Goal: Find specific page/section: Find specific page/section

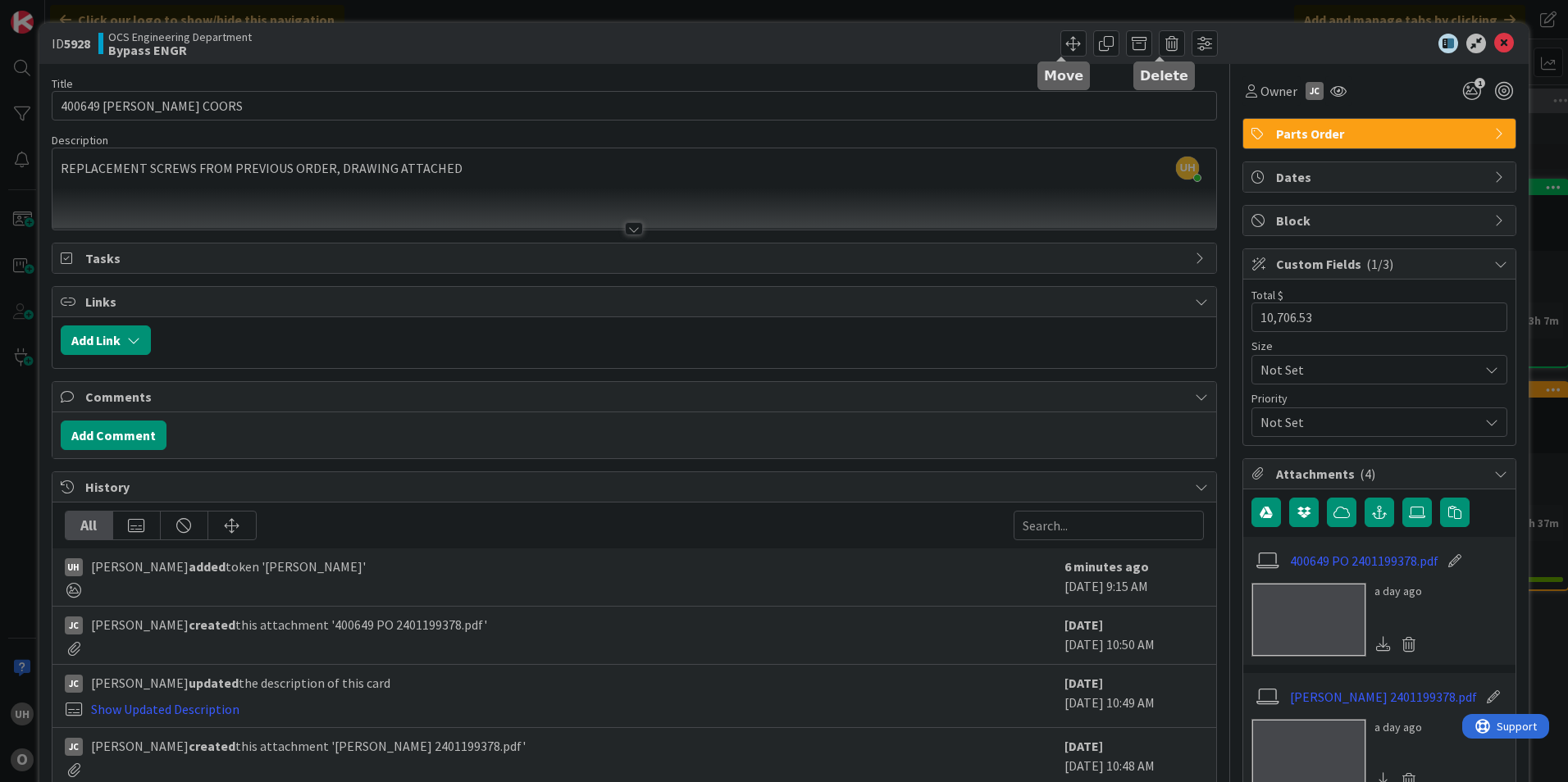
scroll to position [0, 1230]
click at [1496, 46] on icon at bounding box center [1504, 43] width 20 height 20
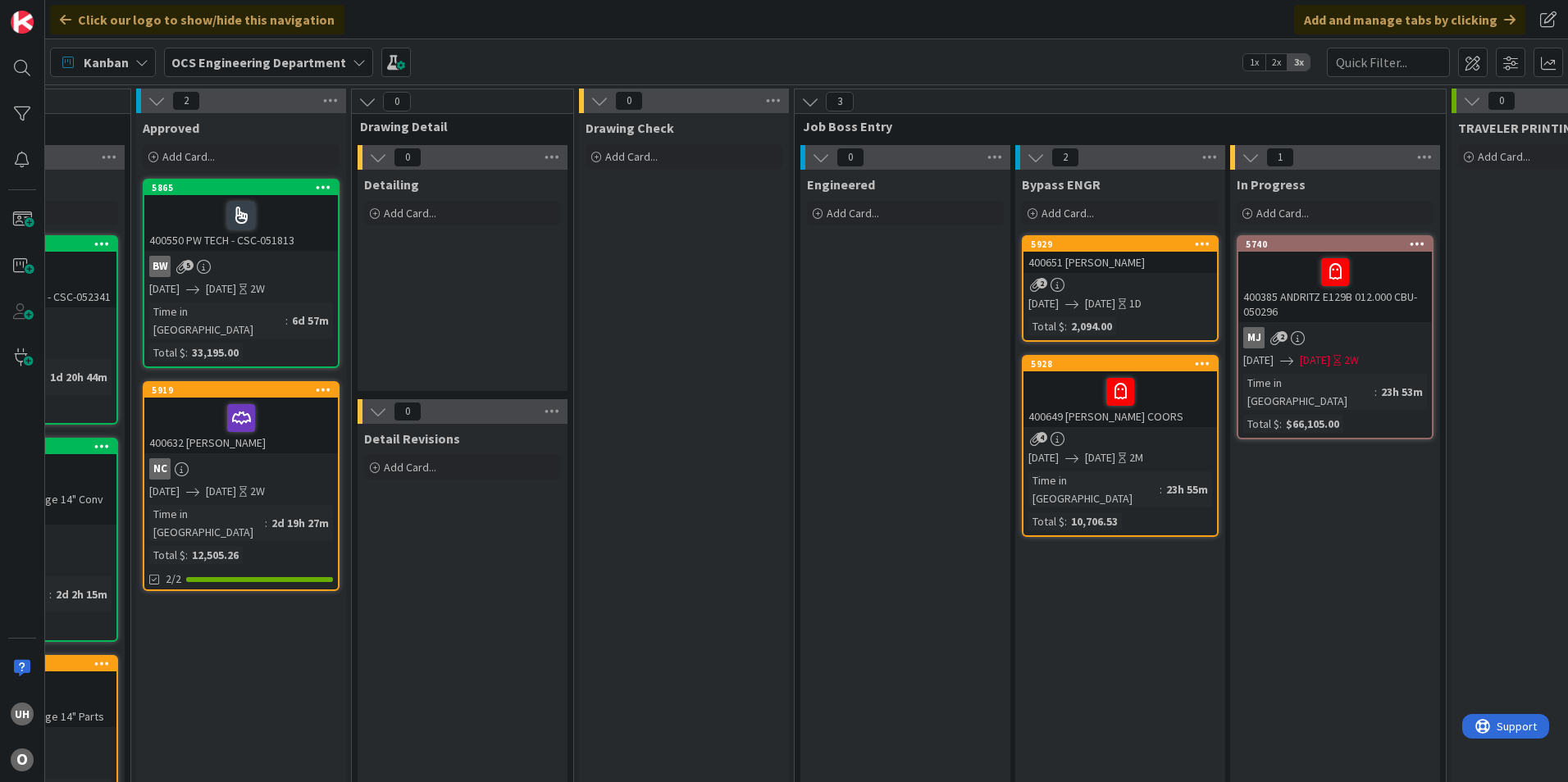
click at [1117, 286] on div "2" at bounding box center [1120, 285] width 194 height 14
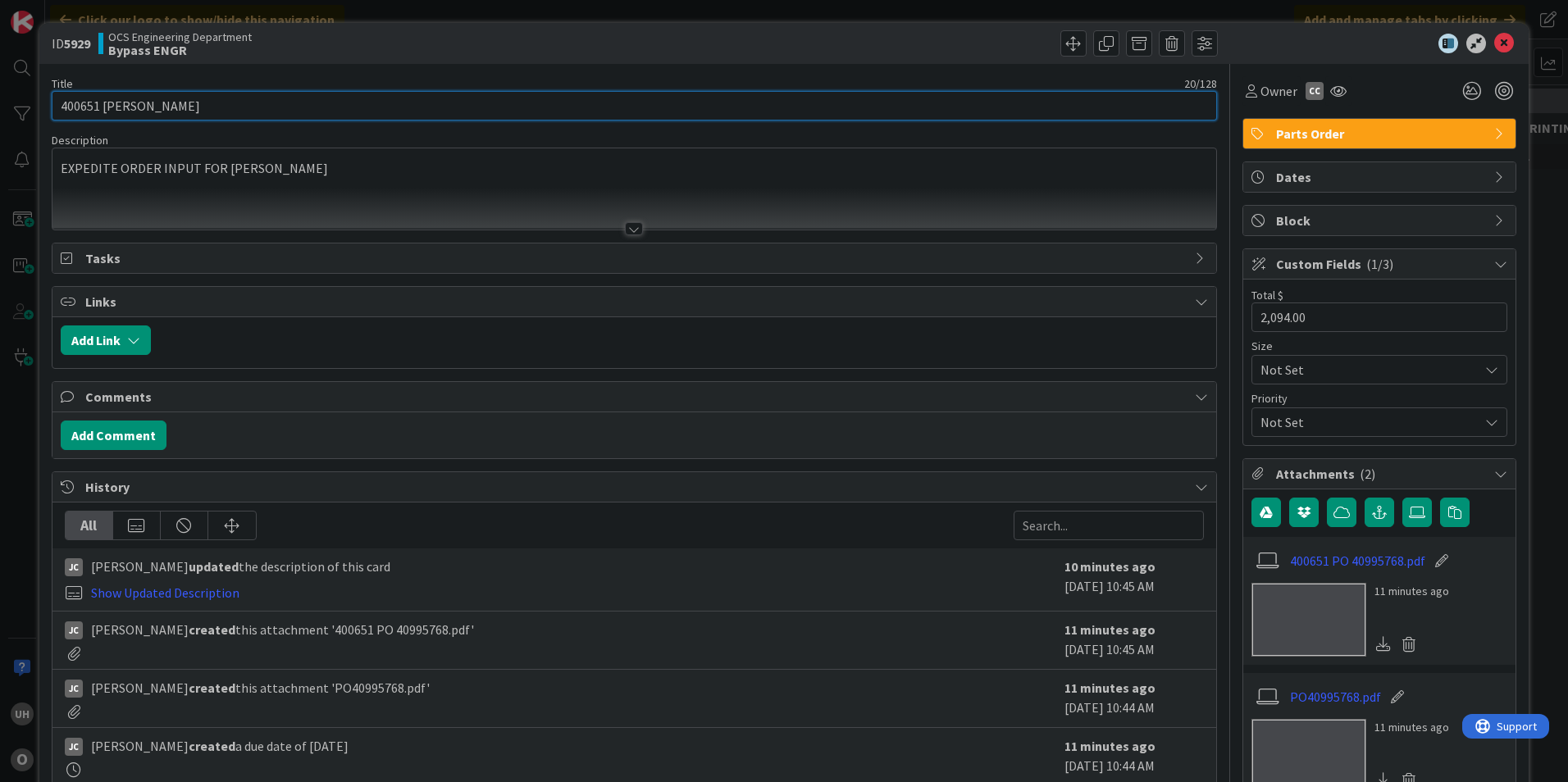
drag, startPoint x: 64, startPoint y: 104, endPoint x: 109, endPoint y: 105, distance: 45.0
click at [109, 105] on input "400651 [PERSON_NAME]" at bounding box center [634, 105] width 1166 height 30
click at [75, 106] on input "400651 [PERSON_NAME]" at bounding box center [634, 105] width 1166 height 30
drag, startPoint x: 63, startPoint y: 106, endPoint x: 96, endPoint y: 106, distance: 33.0
click at [96, 106] on input "400651 [PERSON_NAME]" at bounding box center [634, 105] width 1166 height 30
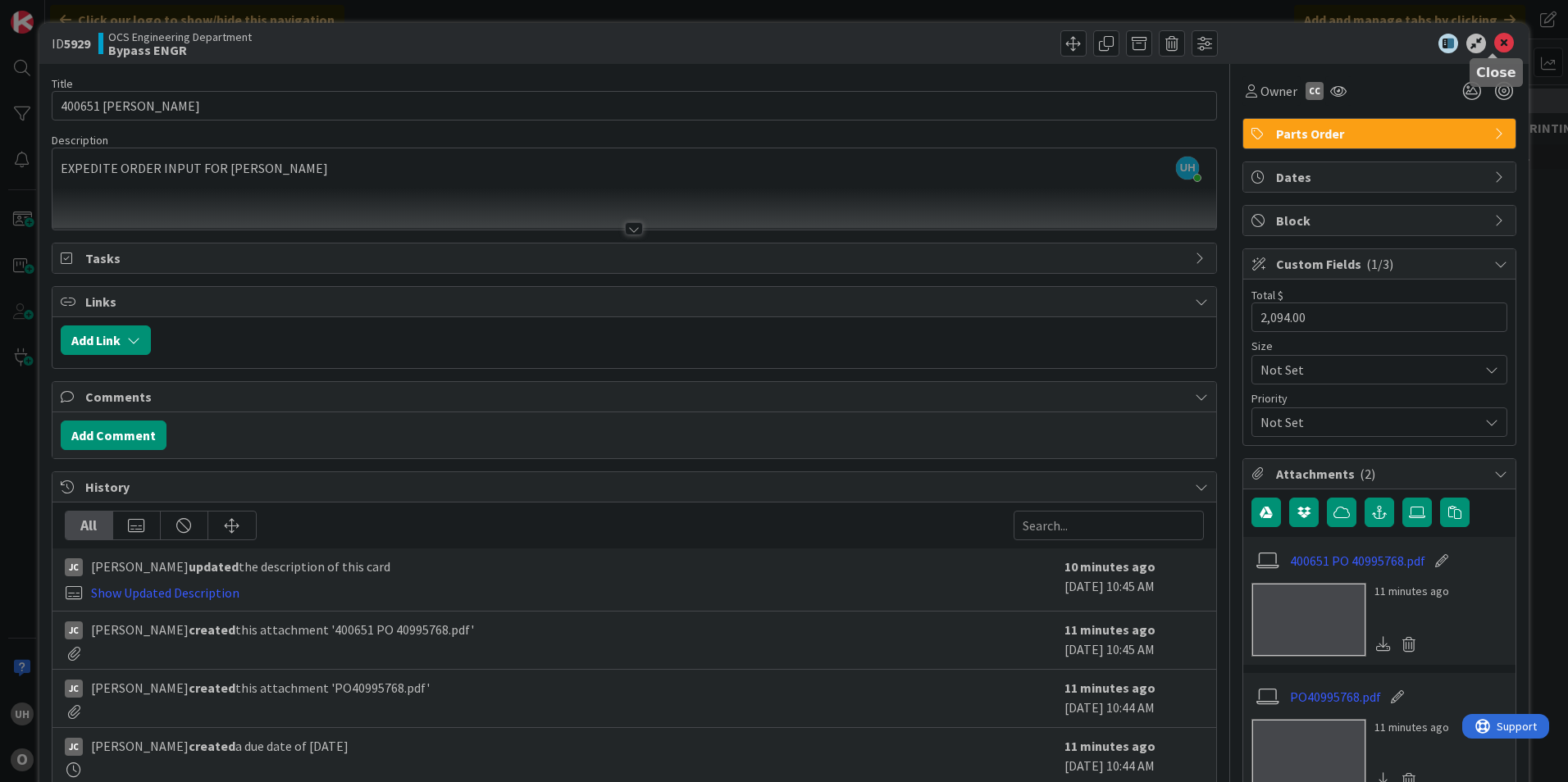
click at [1498, 41] on icon at bounding box center [1504, 43] width 20 height 20
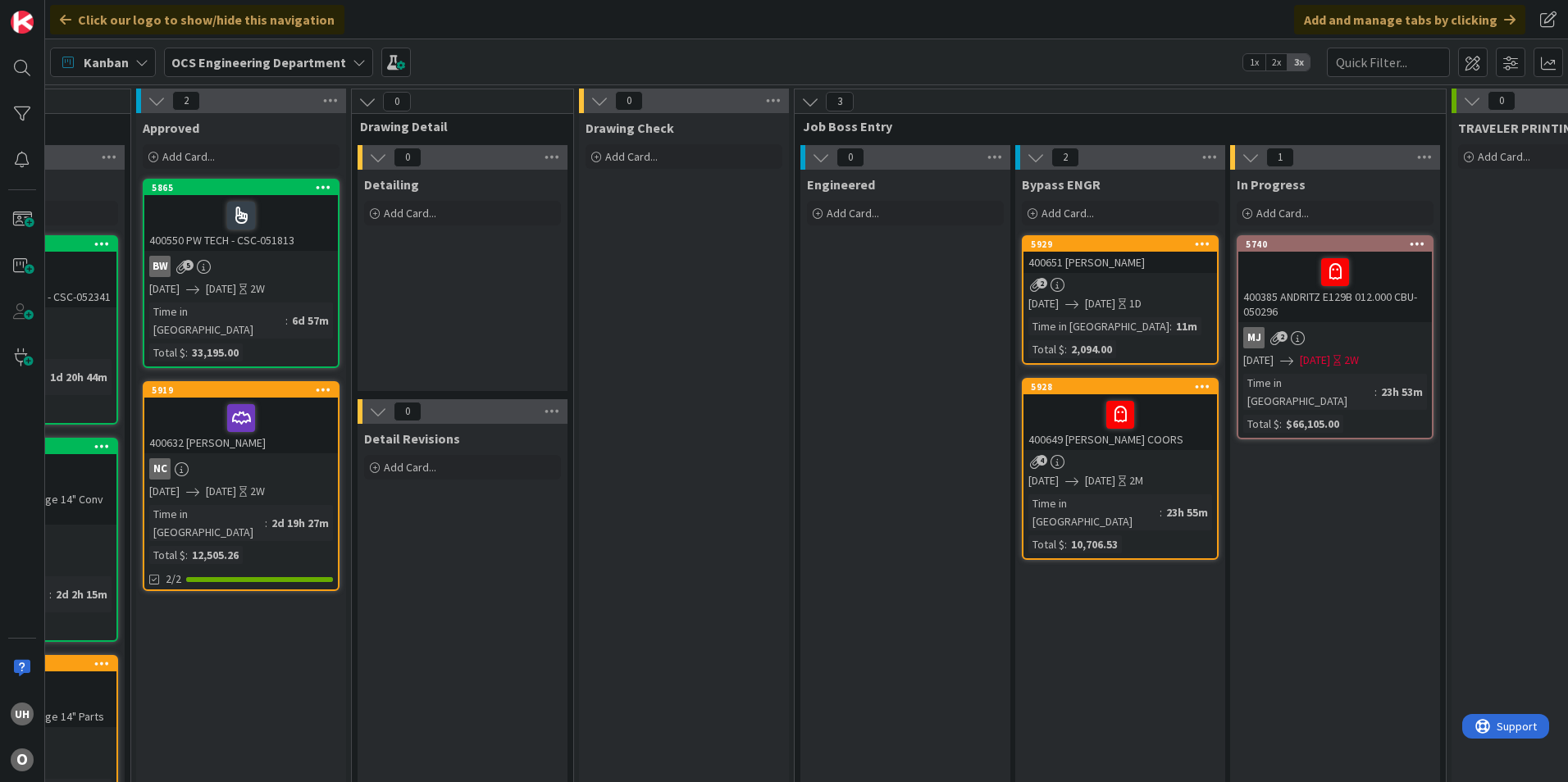
click at [1089, 273] on div "400651 [PERSON_NAME]" at bounding box center [1120, 262] width 194 height 21
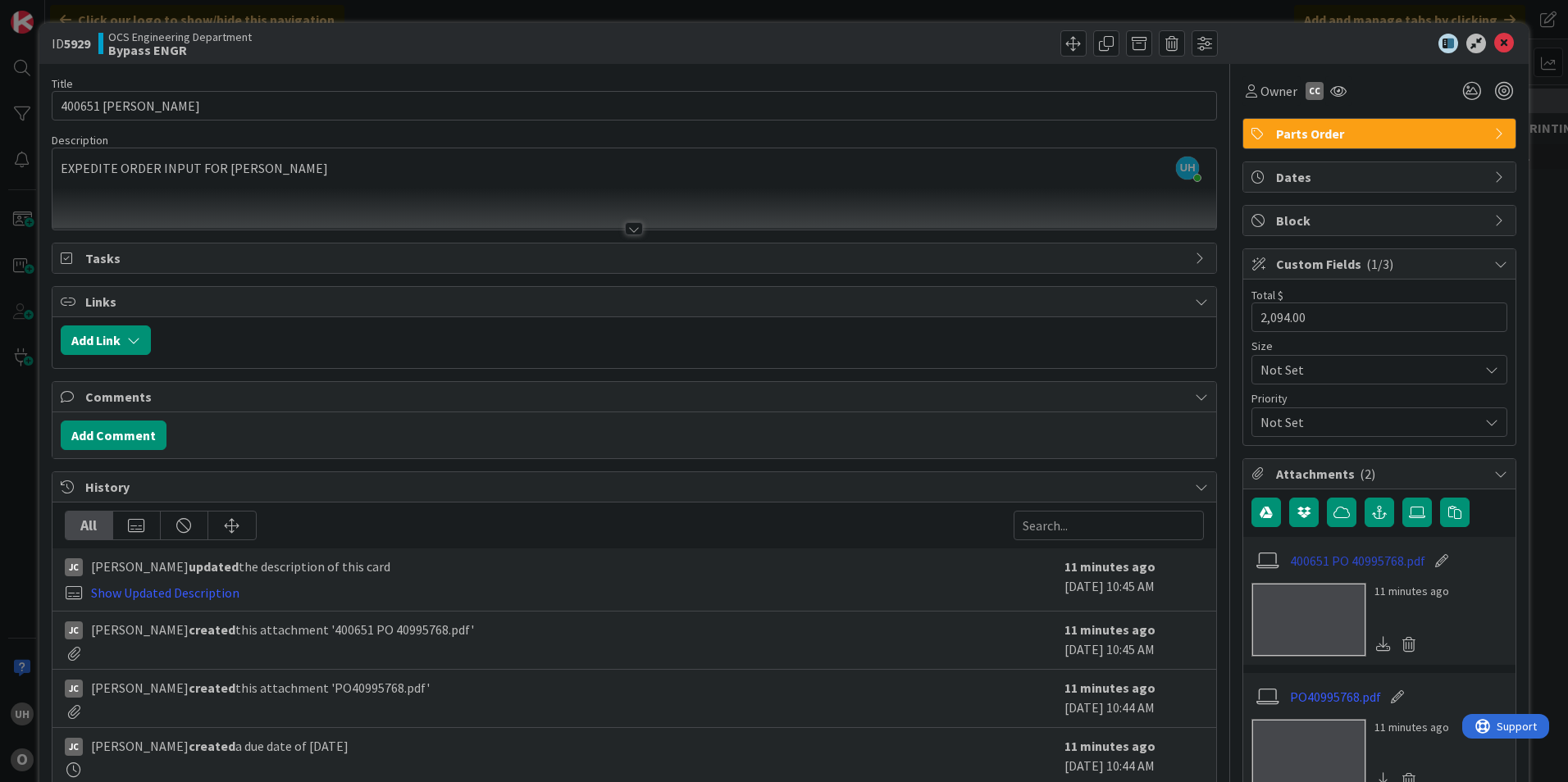
click at [1311, 560] on link "400651 PO 40995768.pdf" at bounding box center [1358, 561] width 135 height 20
click at [1301, 561] on link "400651 PO 40995768.pdf" at bounding box center [1358, 561] width 135 height 20
click at [1496, 44] on icon at bounding box center [1504, 43] width 20 height 20
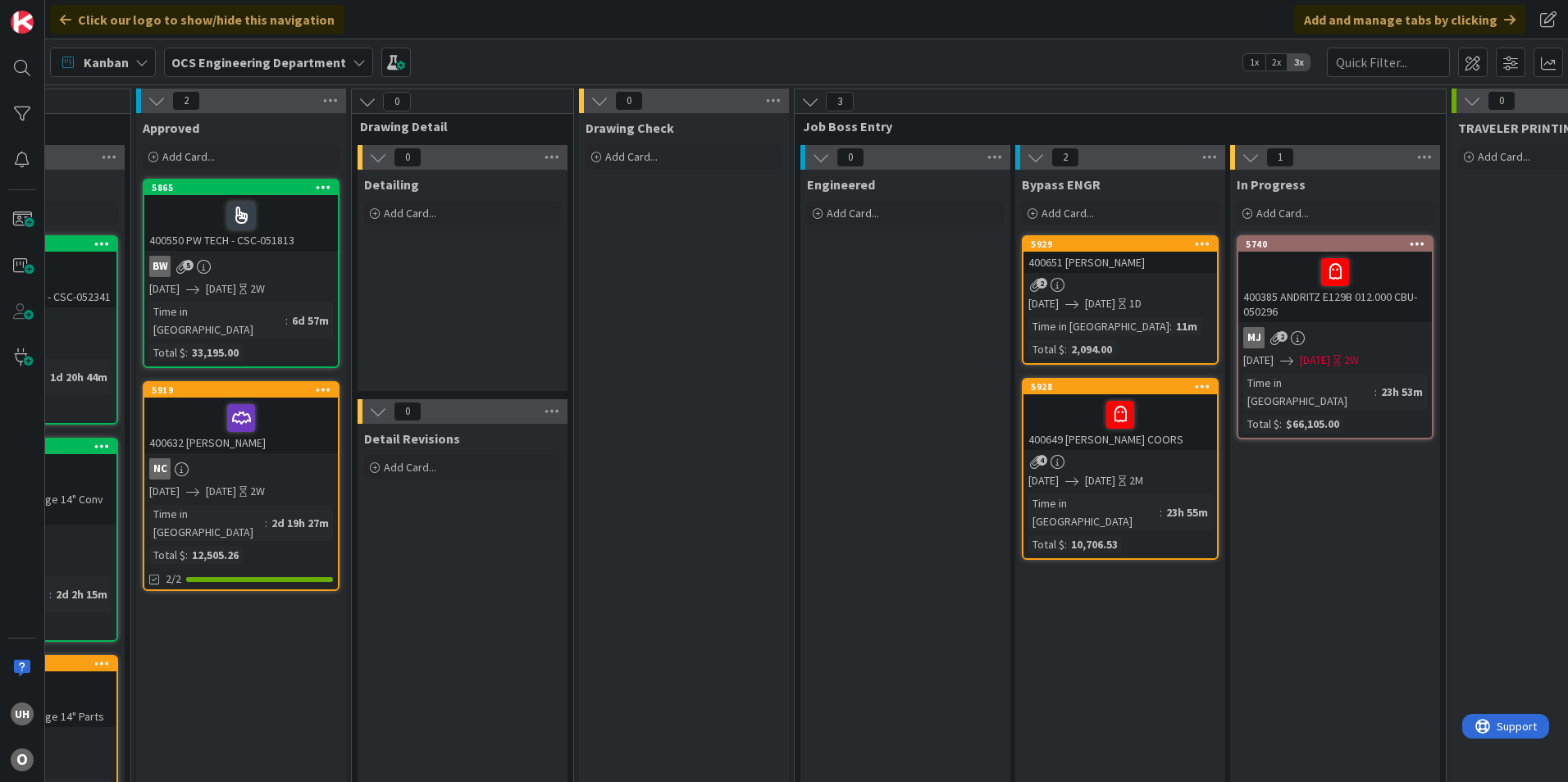
scroll to position [0, 1429]
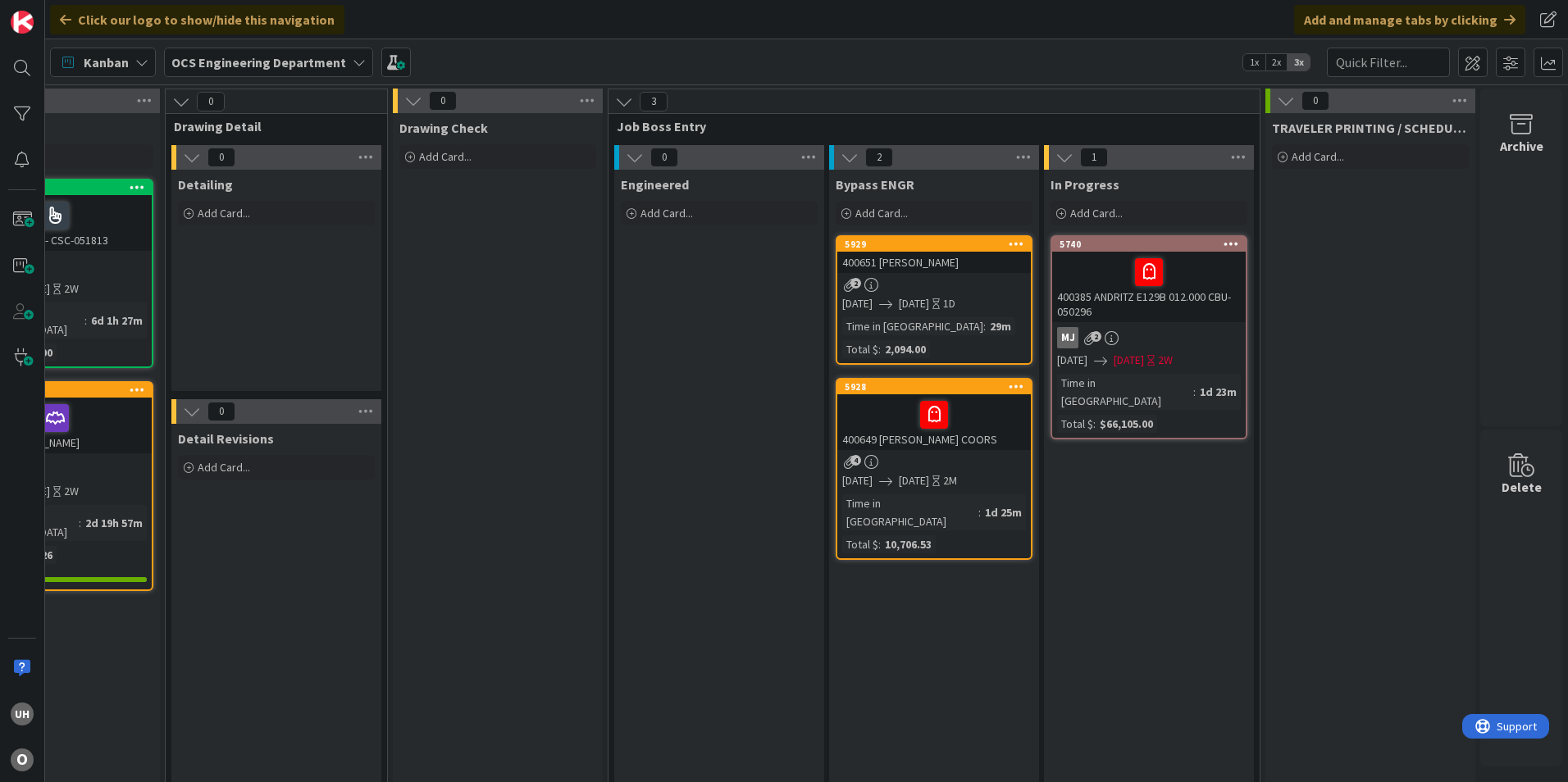
click at [918, 280] on div "2" at bounding box center [934, 285] width 194 height 14
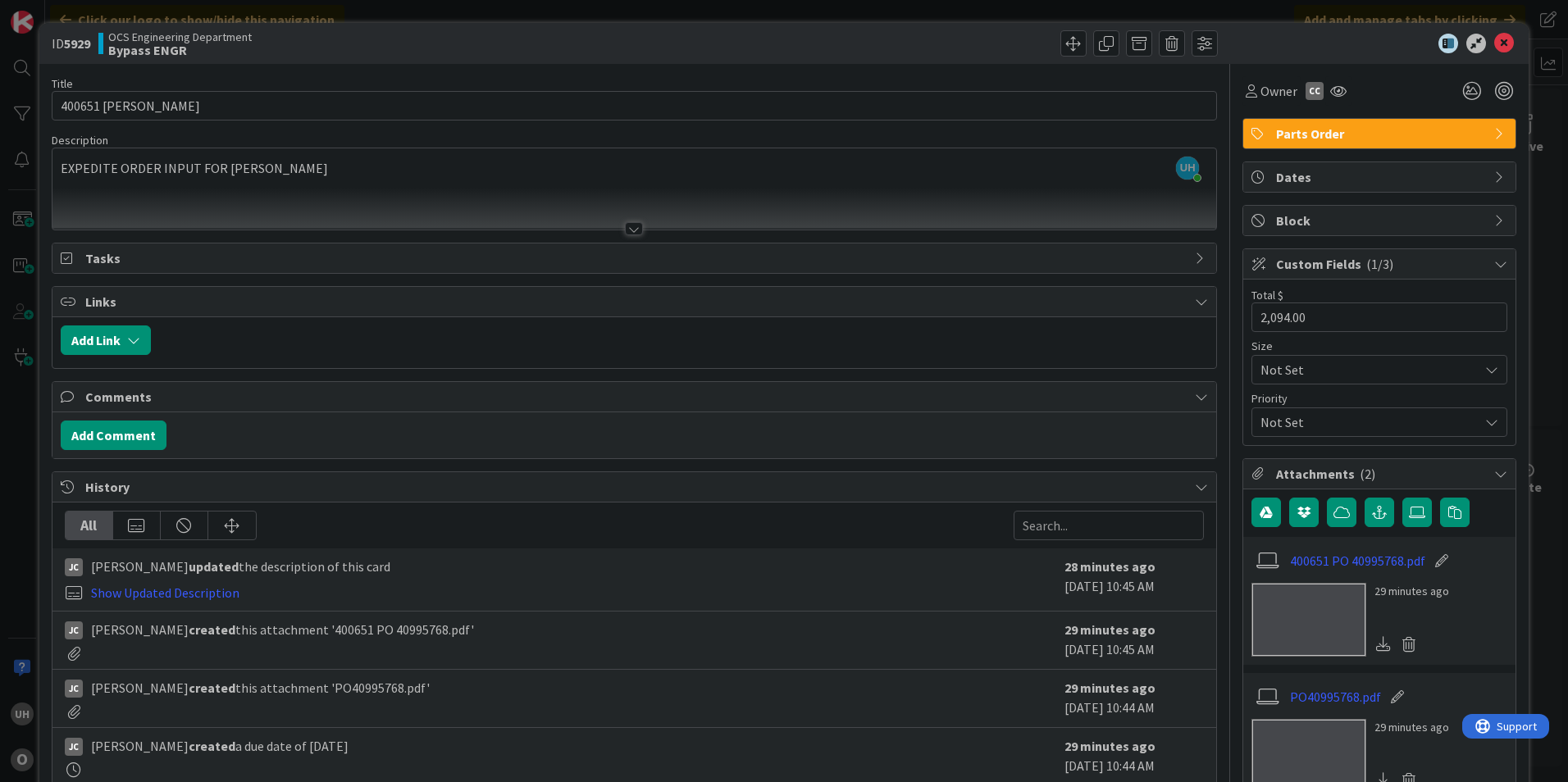
click at [273, 276] on div "Title 20 / 128 400651 [PERSON_NAME] Description UH [PERSON_NAME] joined 2 m ago…" at bounding box center [634, 544] width 1166 height 960
drag, startPoint x: 1359, startPoint y: 586, endPoint x: 1351, endPoint y: 570, distance: 17.9
click at [1359, 586] on div "29 minutes ago" at bounding box center [1379, 619] width 256 height 73
click at [1351, 566] on link "400651 PO 40995768.pdf" at bounding box center [1358, 561] width 135 height 20
click at [1495, 38] on icon at bounding box center [1504, 43] width 20 height 20
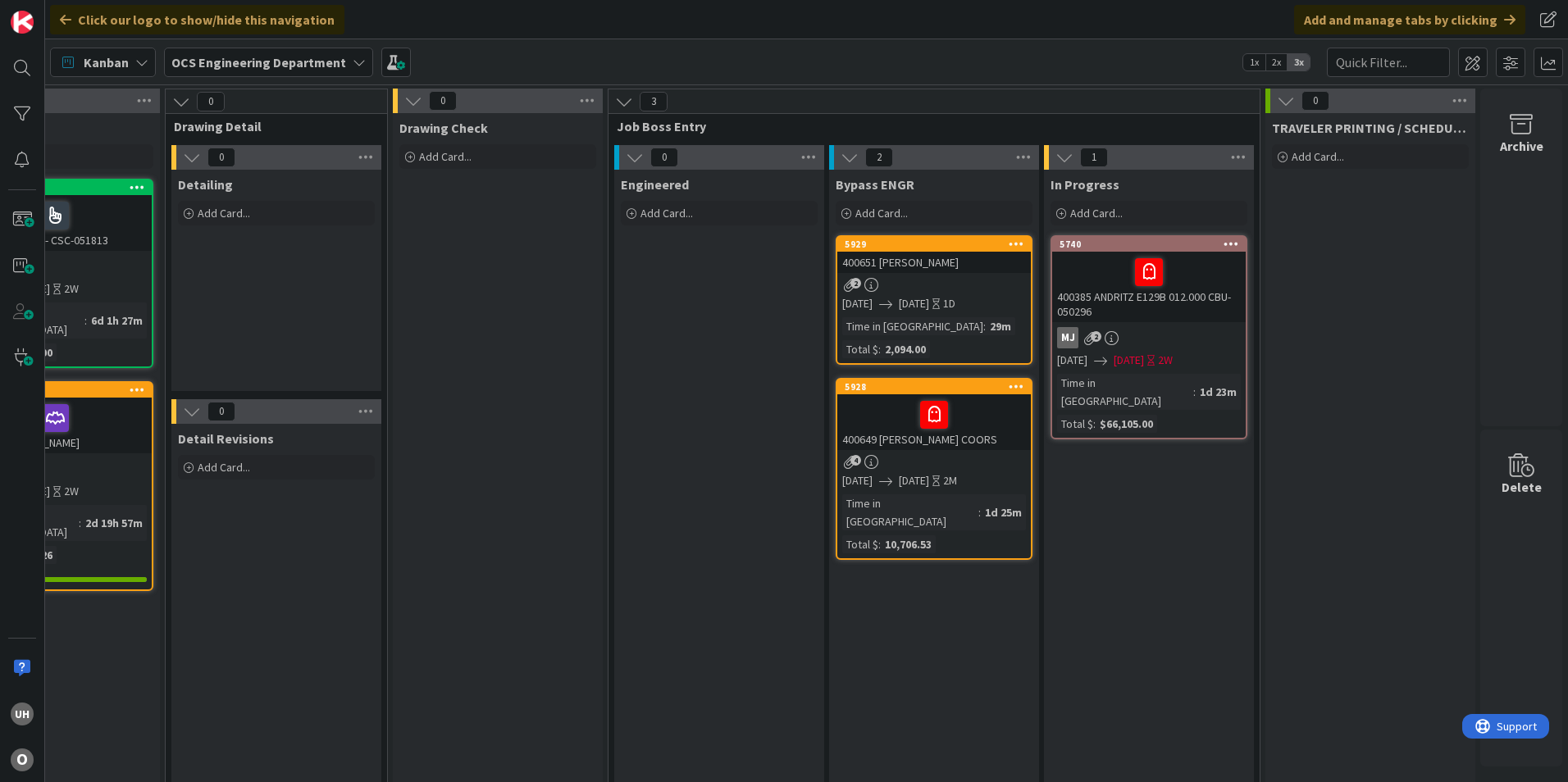
click at [909, 441] on div "400649 [PERSON_NAME] COORS" at bounding box center [934, 422] width 194 height 55
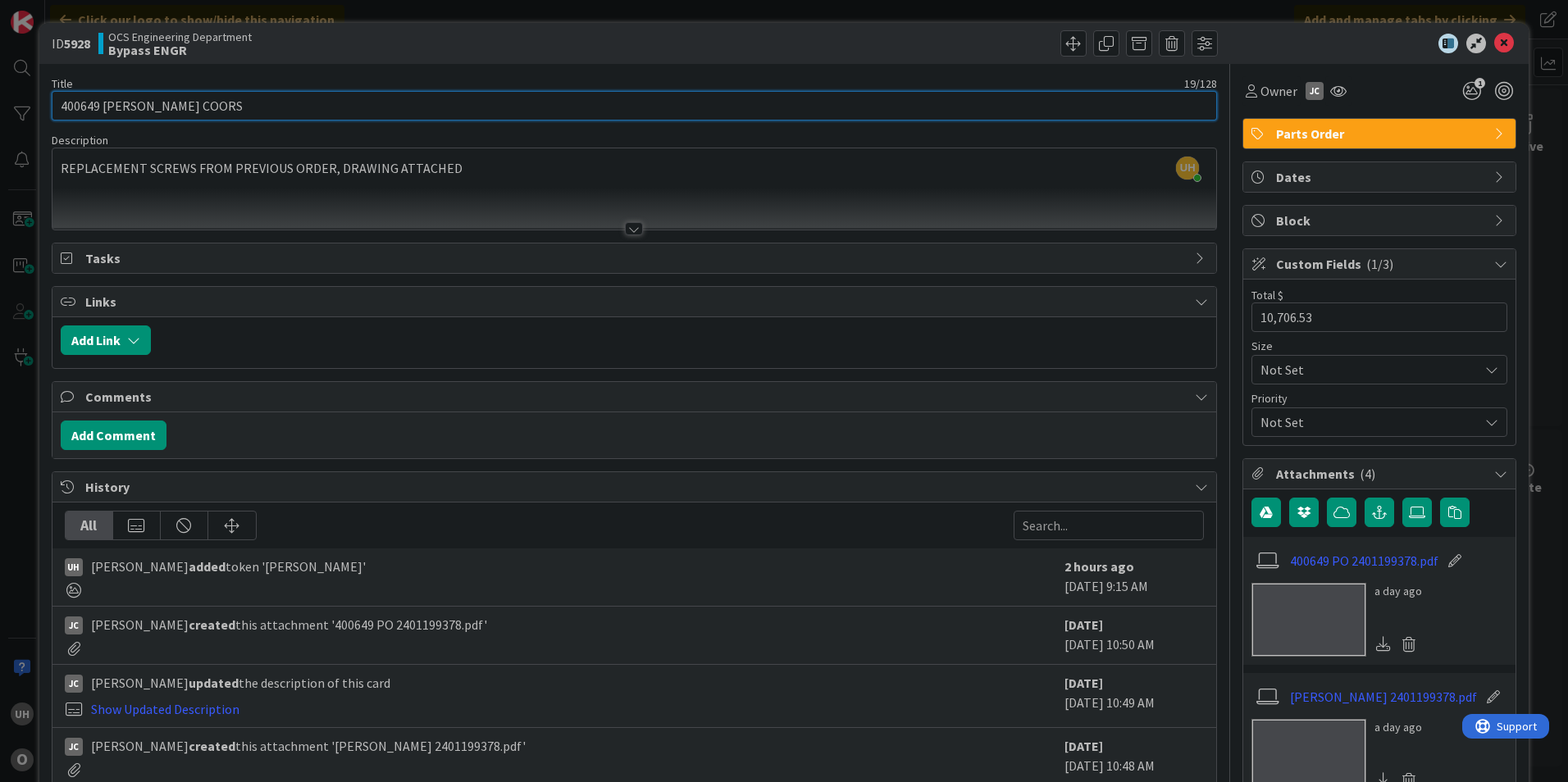
drag, startPoint x: 58, startPoint y: 103, endPoint x: 96, endPoint y: 104, distance: 38.0
click at [96, 104] on input "400649 [PERSON_NAME] COORS" at bounding box center [634, 105] width 1166 height 30
drag, startPoint x: 102, startPoint y: 107, endPoint x: 55, endPoint y: 113, distance: 47.4
click at [55, 113] on input "400649 [PERSON_NAME] COORS" at bounding box center [634, 105] width 1166 height 30
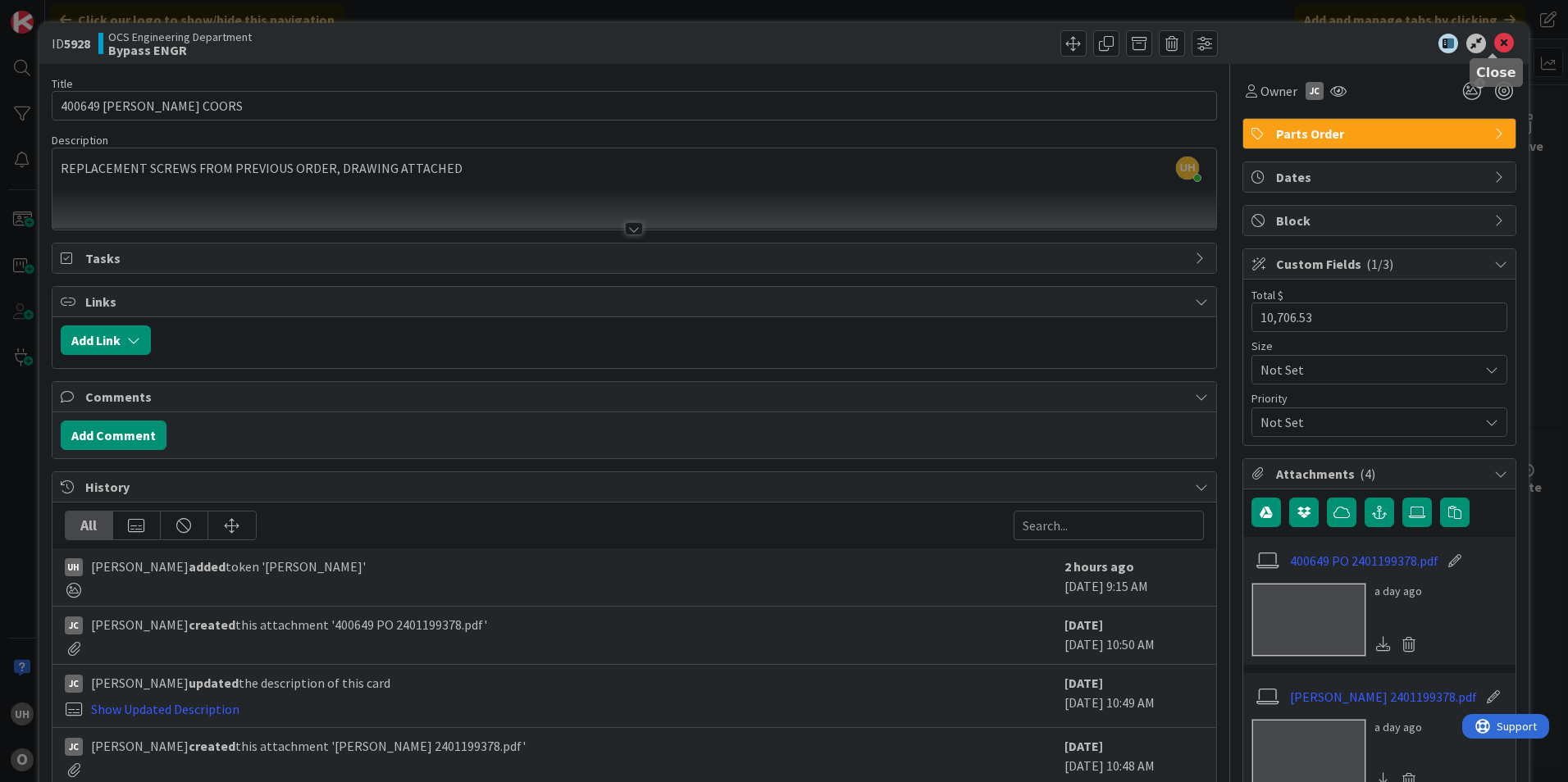
click at [1496, 38] on icon at bounding box center [1504, 43] width 20 height 20
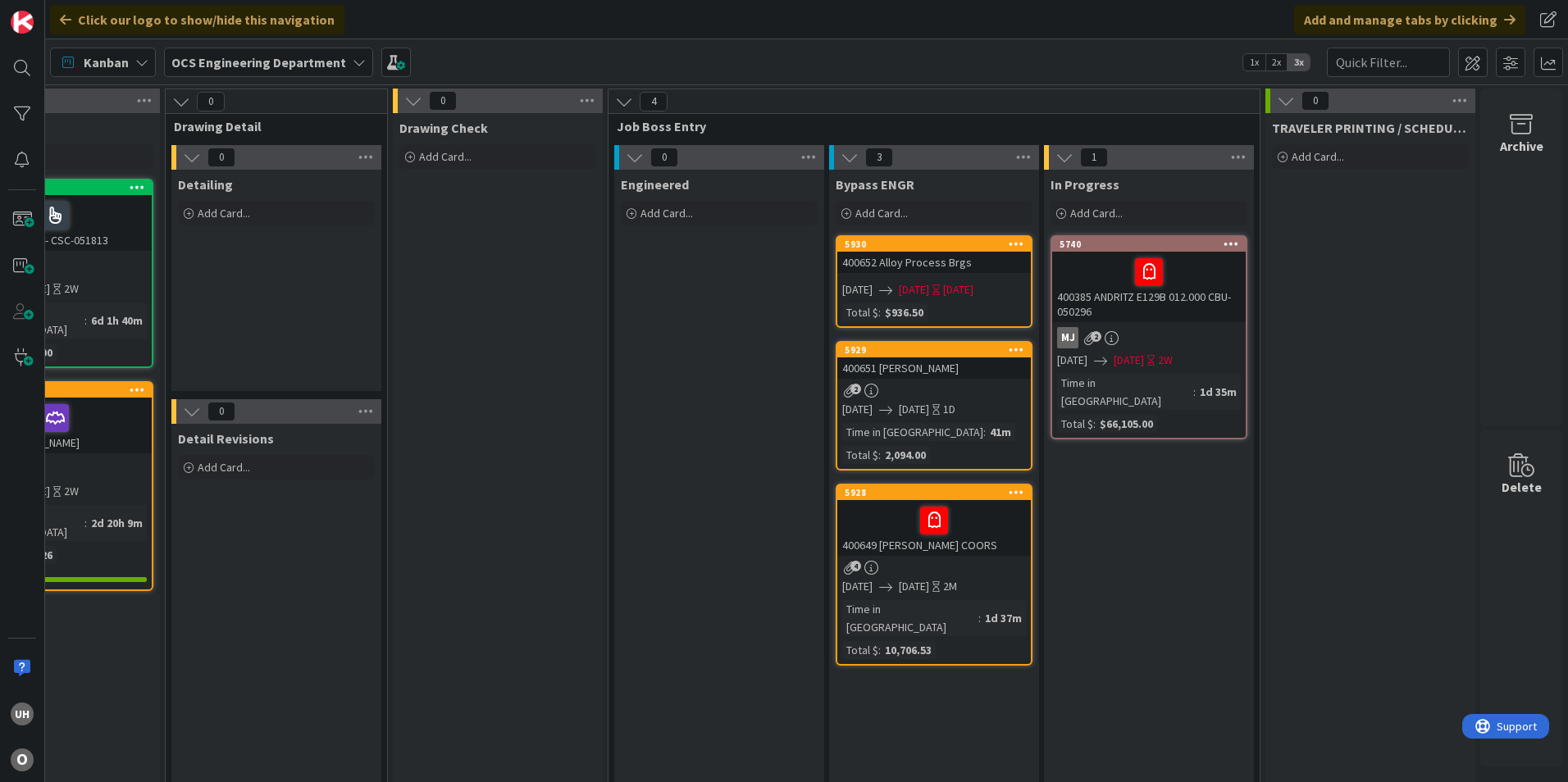
click at [914, 399] on link "5929 400651 [PERSON_NAME] 2 [DATE] [DATE] 1D Time in [GEOGRAPHIC_DATA] : 41m To…" at bounding box center [934, 406] width 196 height 130
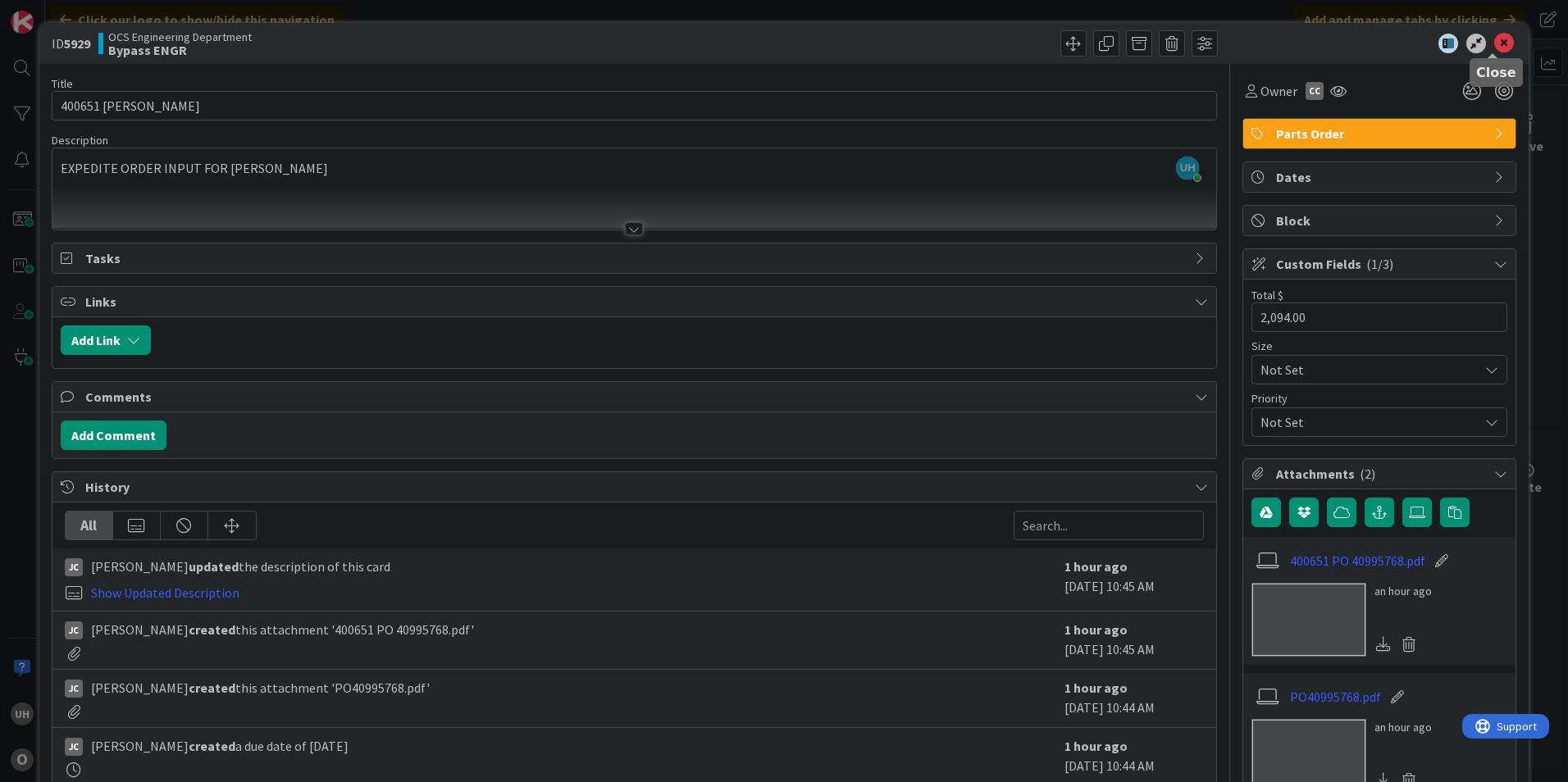
click at [1495, 47] on icon at bounding box center [1504, 43] width 20 height 20
